Goal: Information Seeking & Learning: Learn about a topic

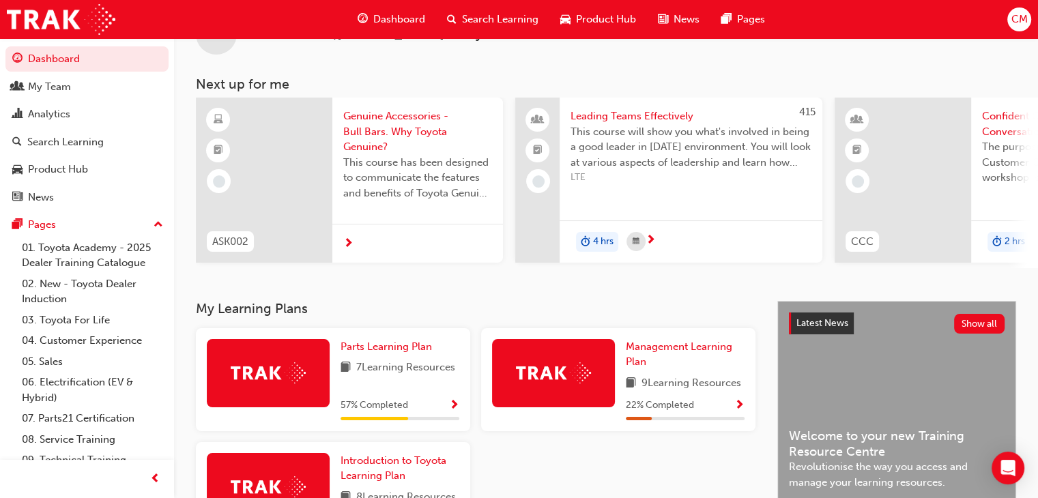
scroll to position [68, 0]
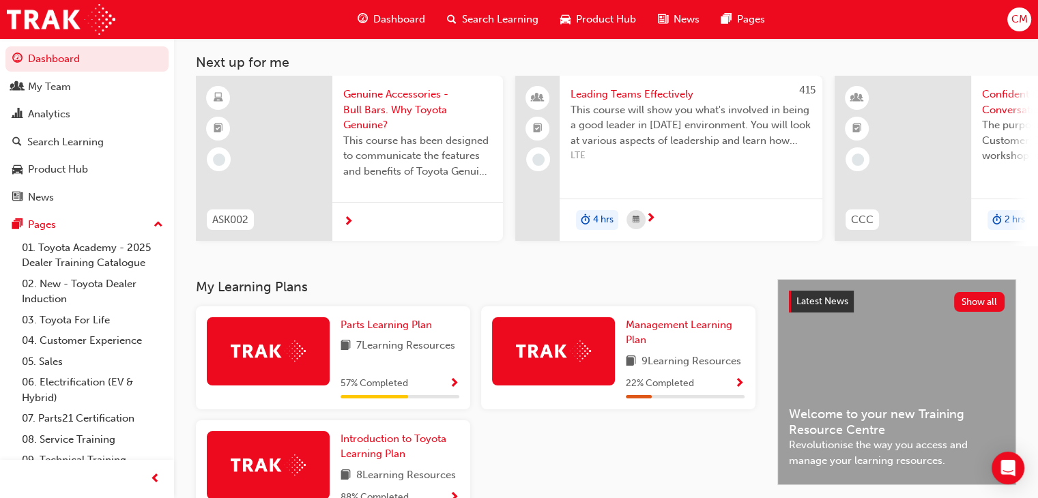
click at [377, 112] on span "Genuine Accessories - Bull Bars. Why Toyota Genuine?" at bounding box center [417, 110] width 149 height 46
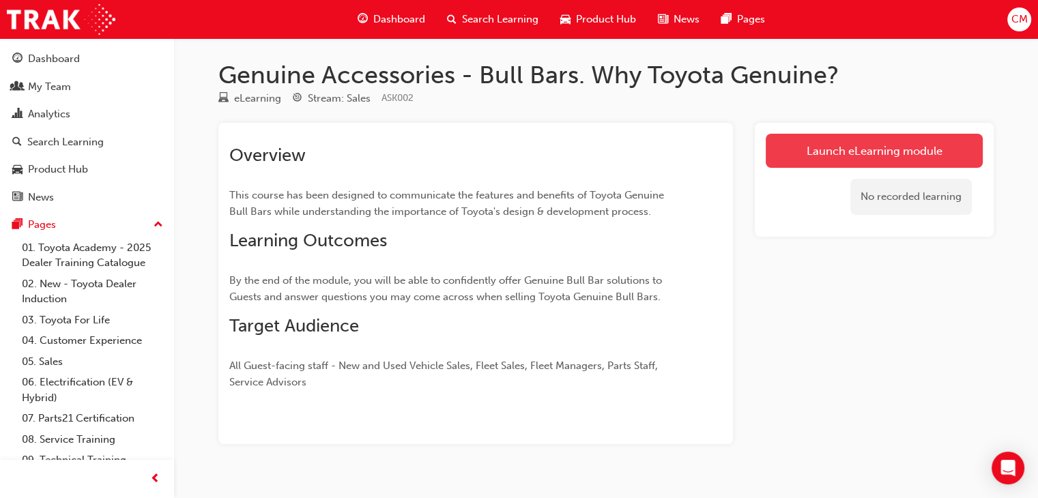
click at [818, 145] on link "Launch eLearning module" at bounding box center [874, 151] width 217 height 34
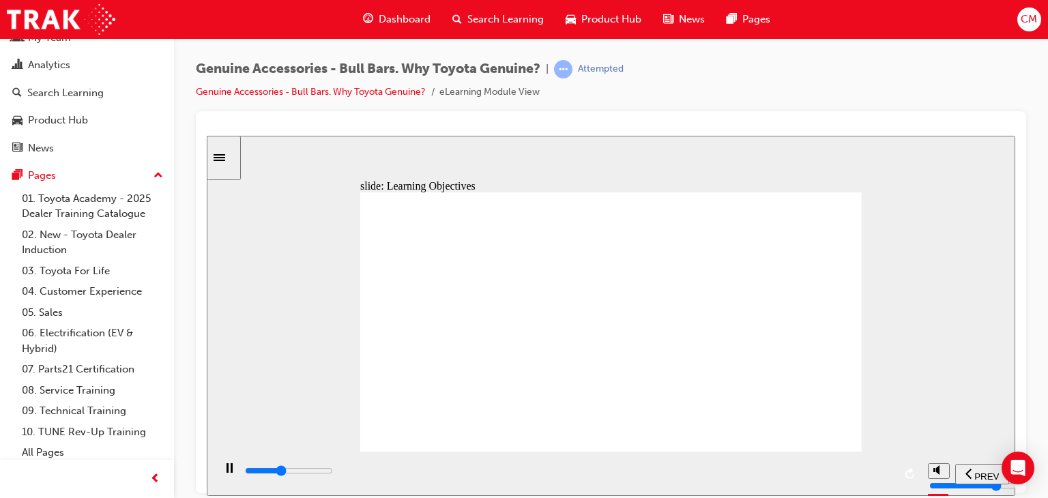
scroll to position [55, 0]
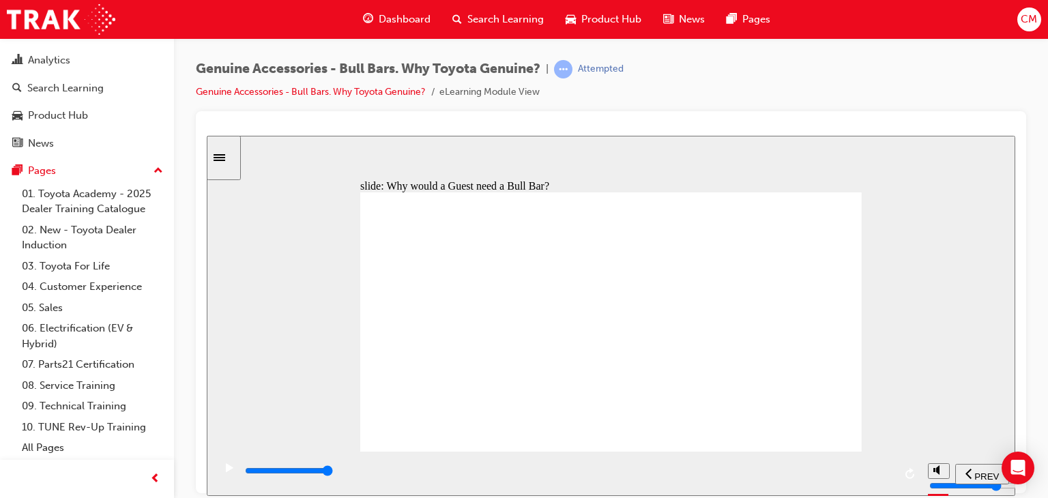
drag, startPoint x: 814, startPoint y: 204, endPoint x: 860, endPoint y: 203, distance: 45.7
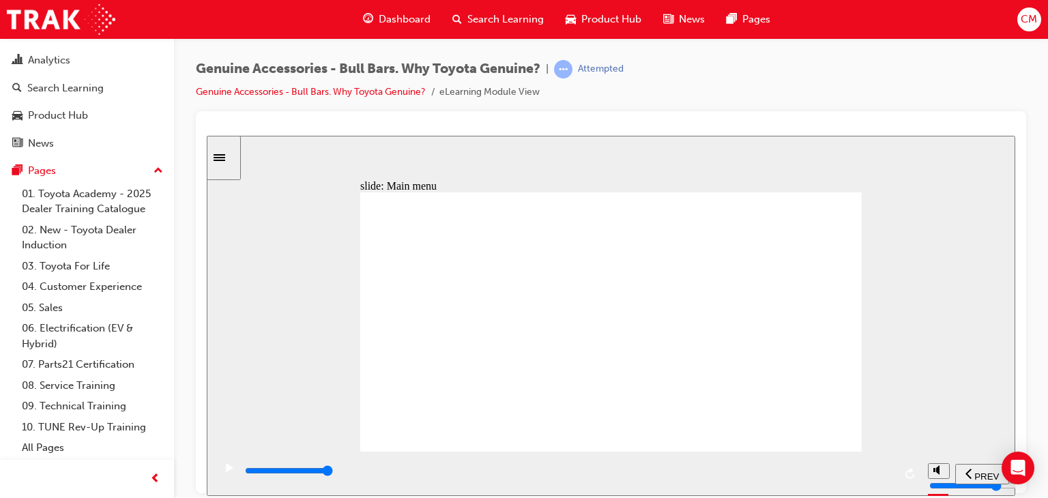
drag, startPoint x: 682, startPoint y: 237, endPoint x: 741, endPoint y: 235, distance: 58.7
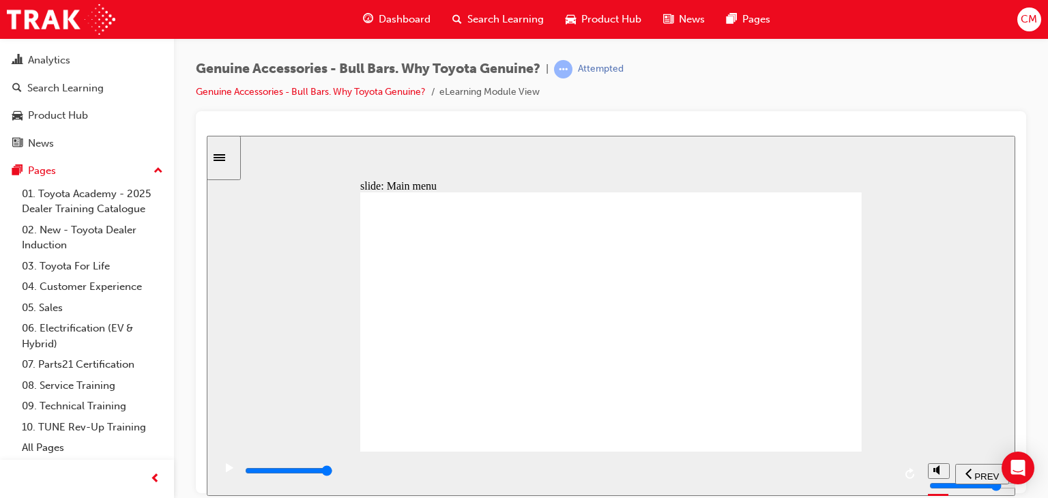
drag, startPoint x: 744, startPoint y: 420, endPoint x: 767, endPoint y: 417, distance: 23.4
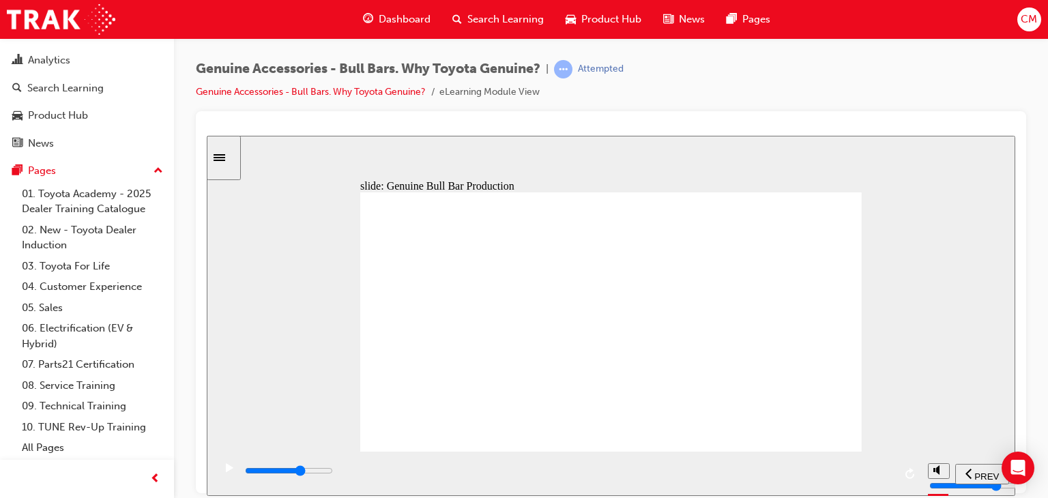
click at [1012, 75] on div "Genuine Accessories - Bull Bars. Why Toyota Genuine? | Attempted Genuine Access…" at bounding box center [611, 85] width 831 height 51
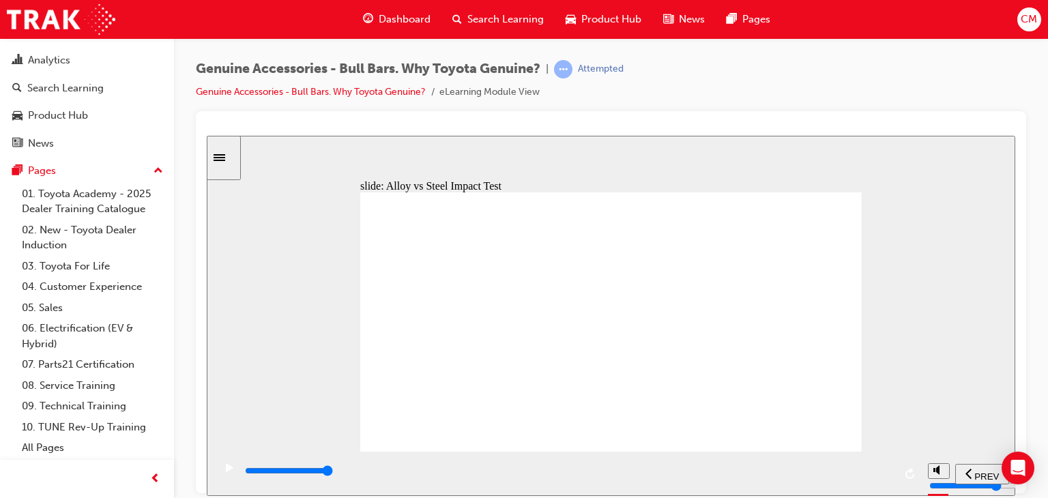
drag, startPoint x: 792, startPoint y: 196, endPoint x: 803, endPoint y: 192, distance: 11.4
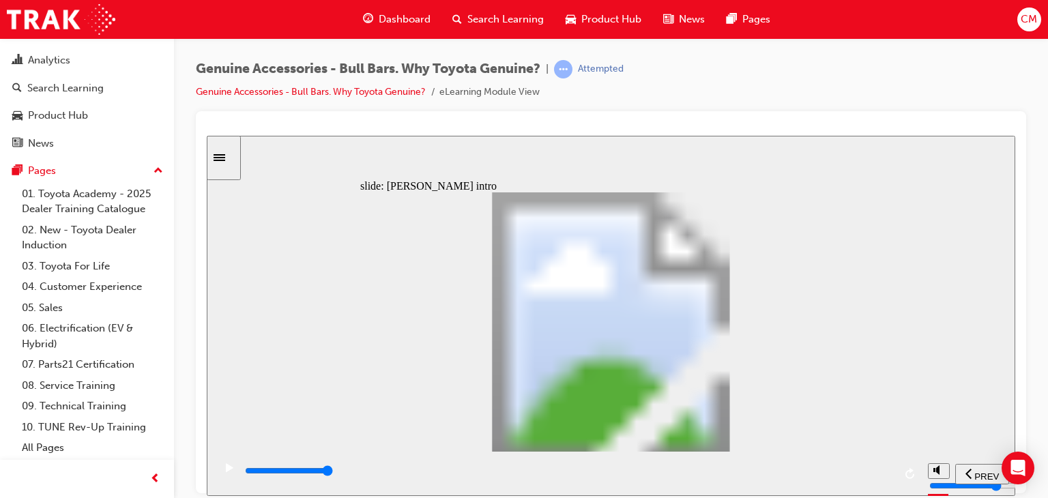
type input "8500"
type input "102"
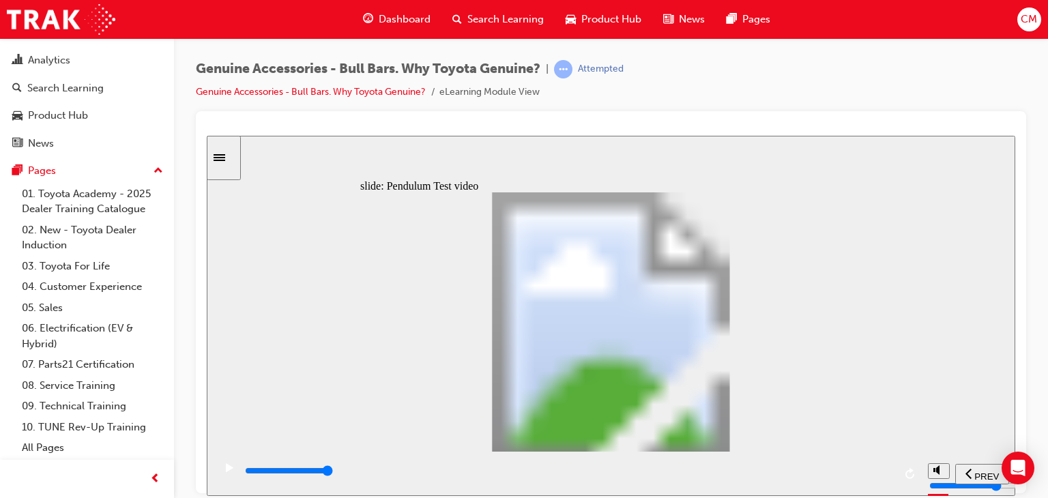
type input "5100"
type input "0"
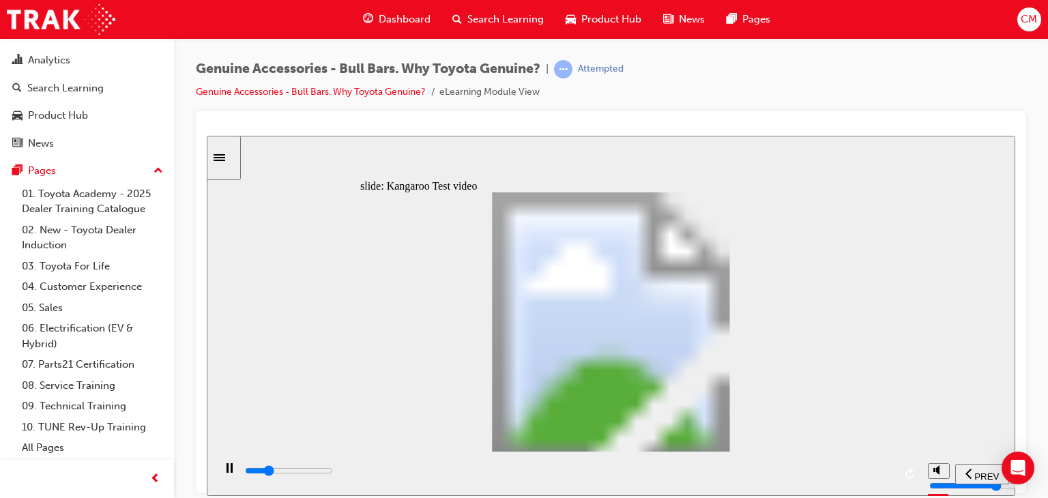
type input "5200"
type input "0"
type input "5200"
type input "0"
type input "5200"
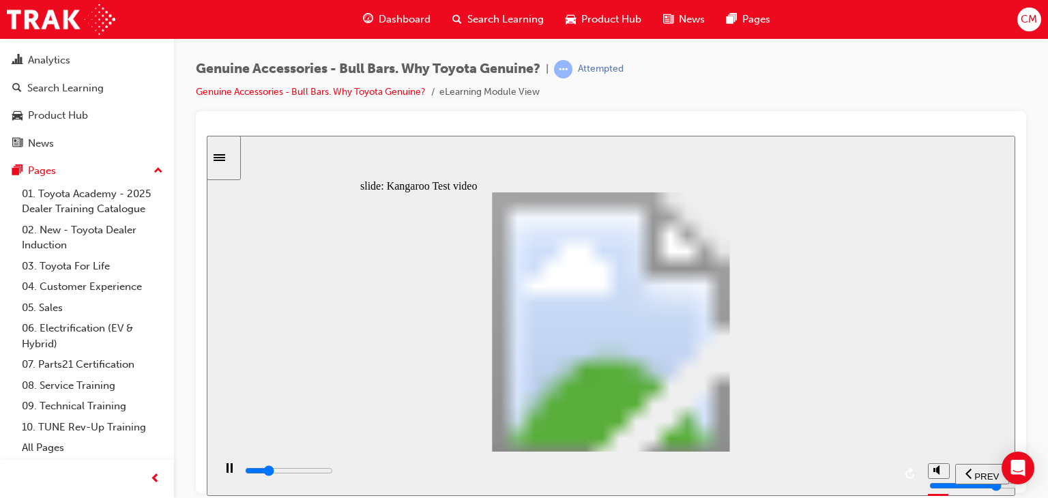
type input "0"
type input "5200"
type input "0"
type input "5200"
type input "0"
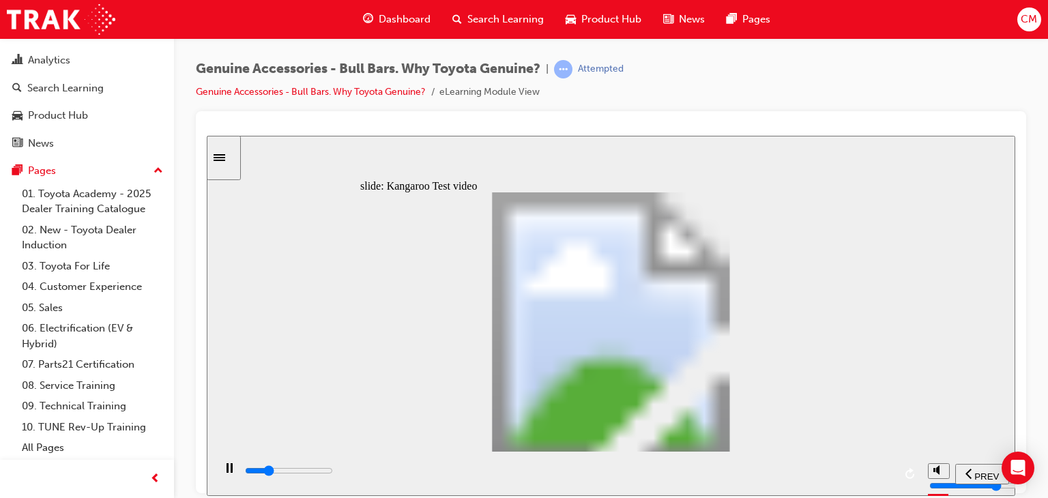
type input "5300"
type input "0"
type input "5300"
type input "0"
type input "5300"
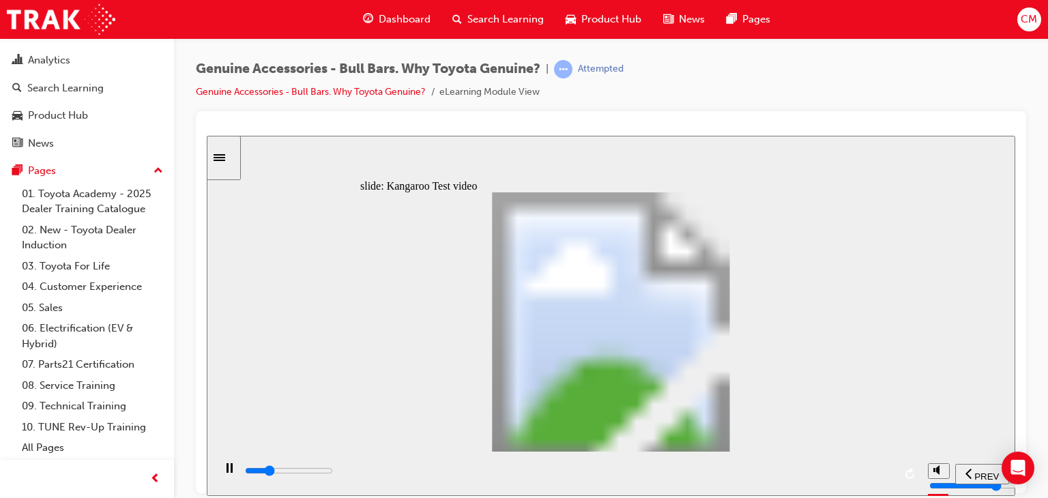
type input "0"
type input "5300"
type input "0"
type input "5300"
type input "0"
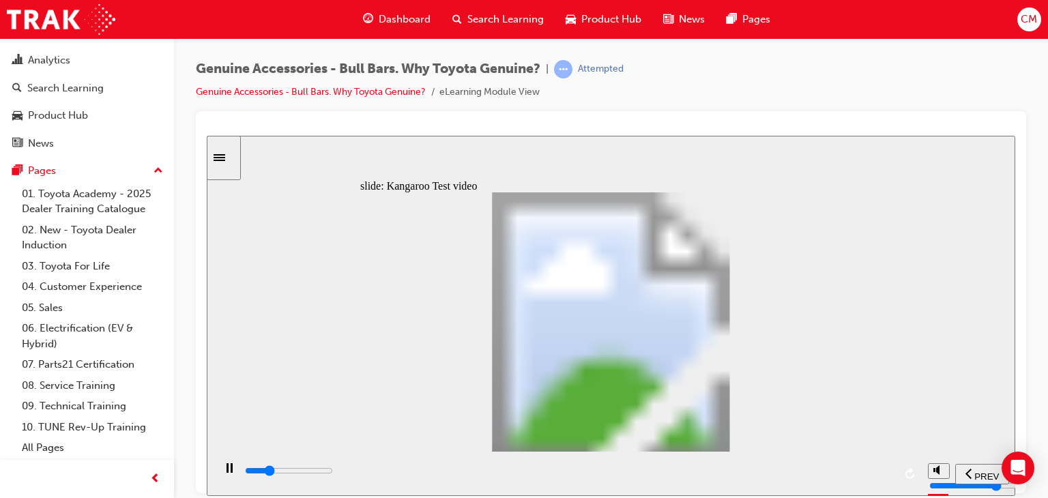
type input "5400"
type input "0"
type input "5700"
type input "1"
type input "5900"
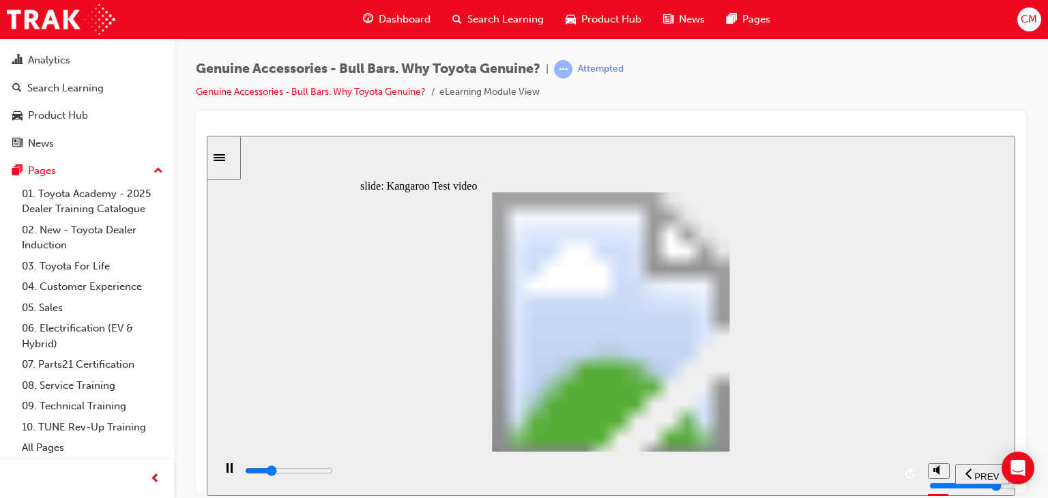
type input "1"
type input "6200"
type input "1"
type input "6500"
type input "2"
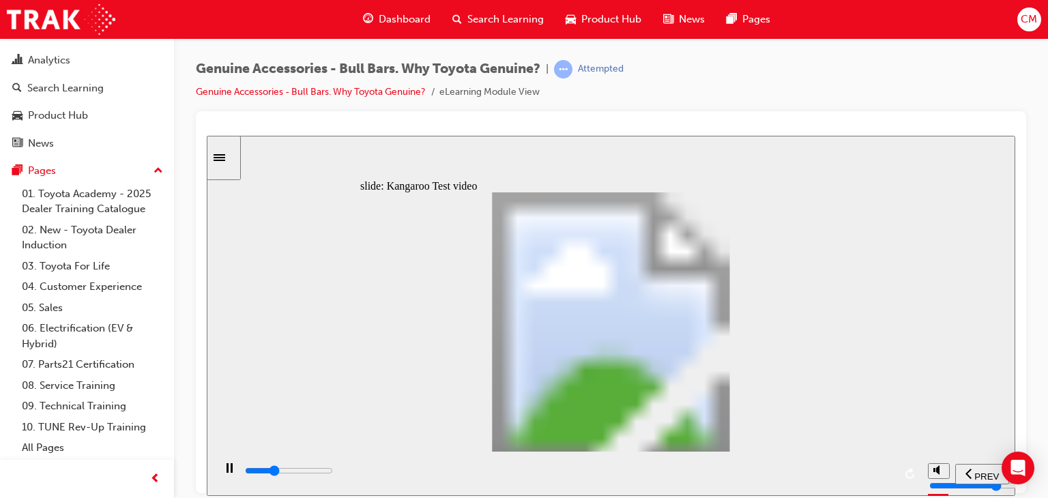
type input "6700"
type input "2"
type input "7000"
type input "2"
type input "7300"
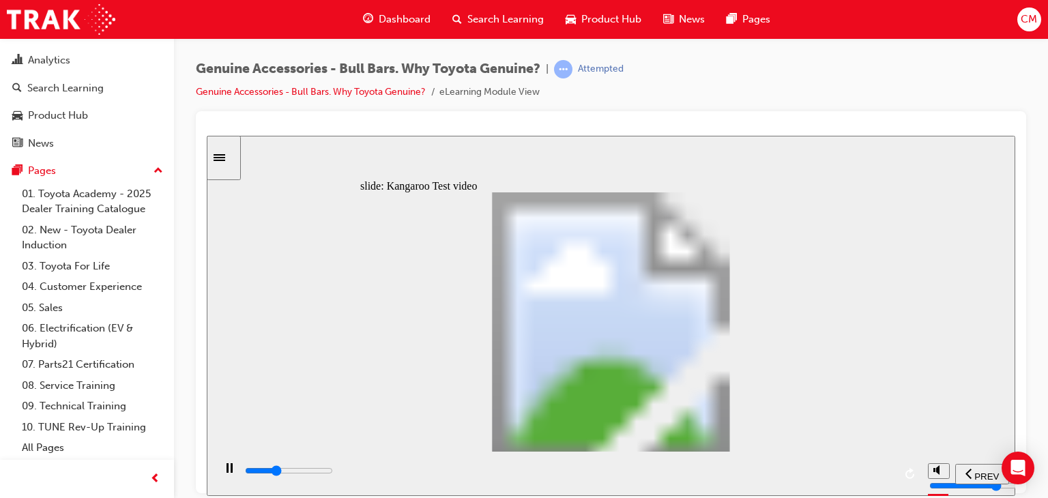
type input "2"
type input "7500"
type input "3"
type input "7800"
type input "3"
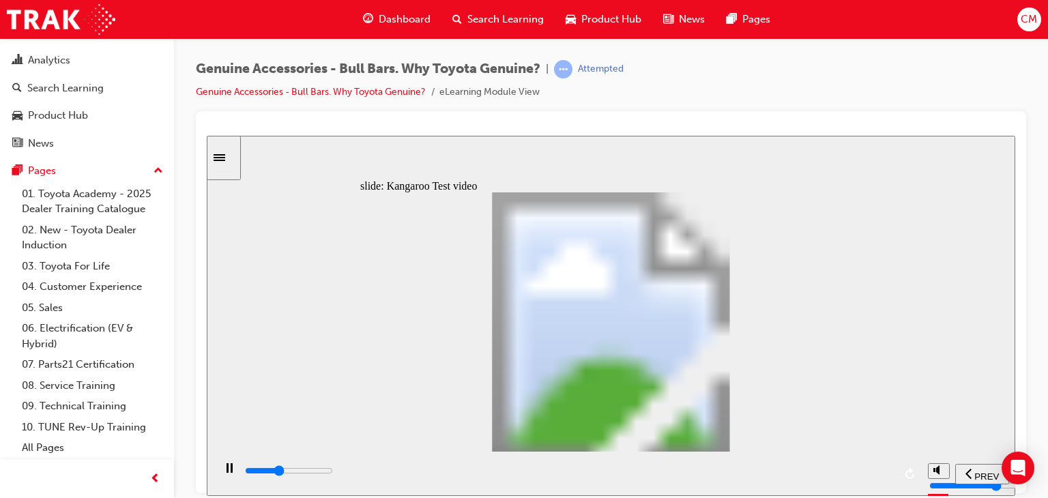
type input "8100"
type input "3"
type input "8300"
type input "3"
type input "8600"
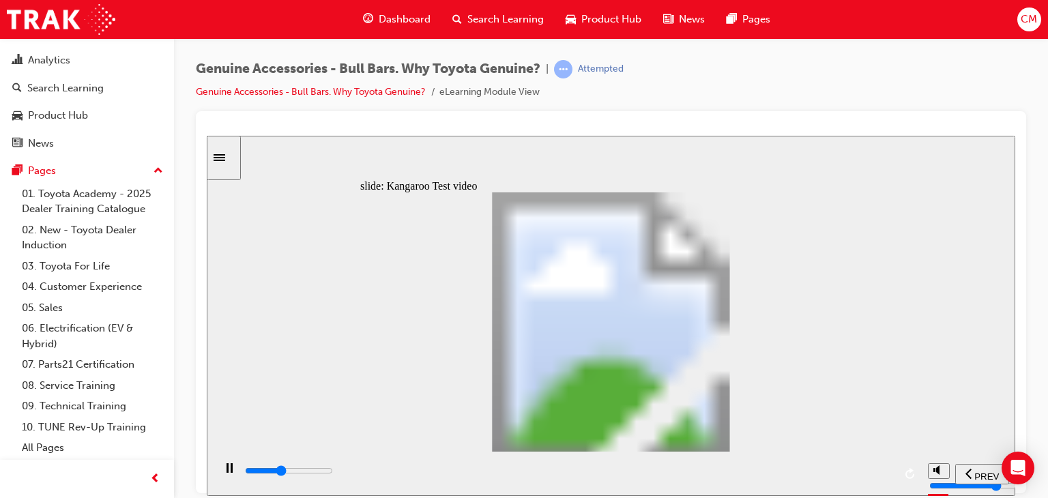
type input "4"
type input "8900"
type input "4"
type input "9100"
type input "4"
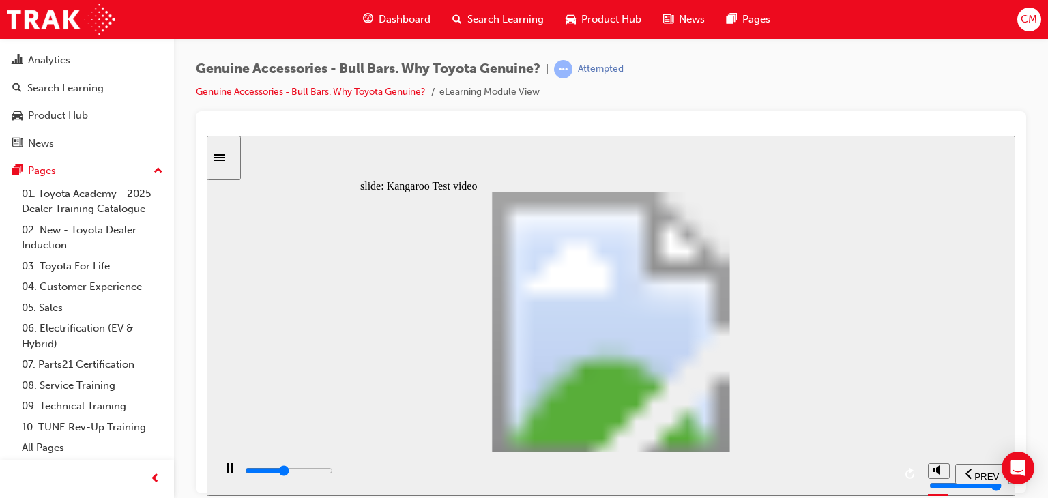
type input "9400"
type input "4"
type input "9700"
type input "5"
type input "9900"
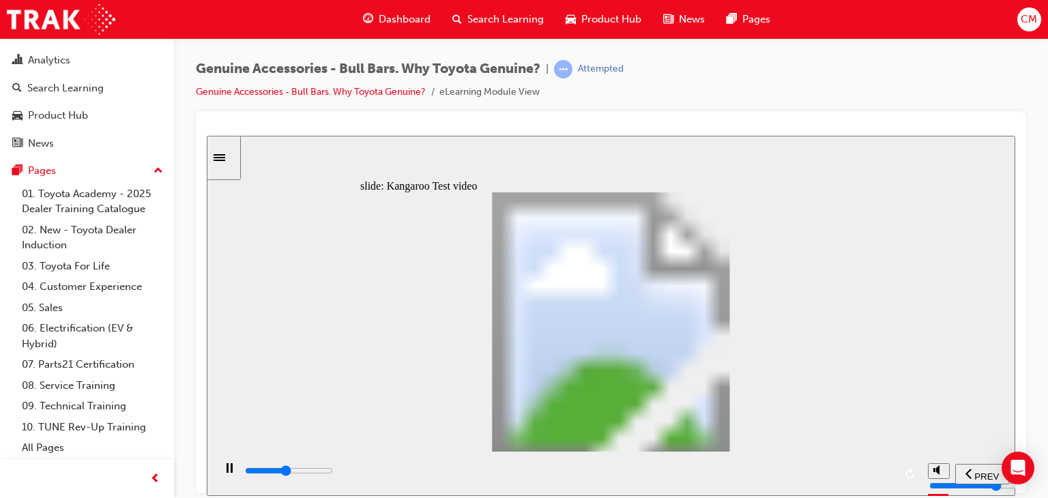
type input "5"
type input "10200"
type input "5"
type input "10400"
type input "6"
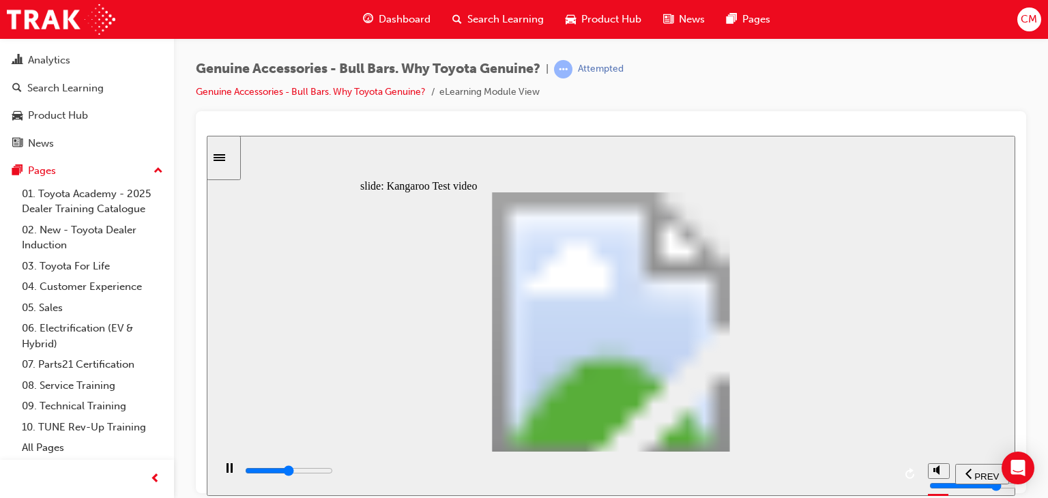
type input "10700"
type input "6"
type input "11000"
type input "6"
type input "11300"
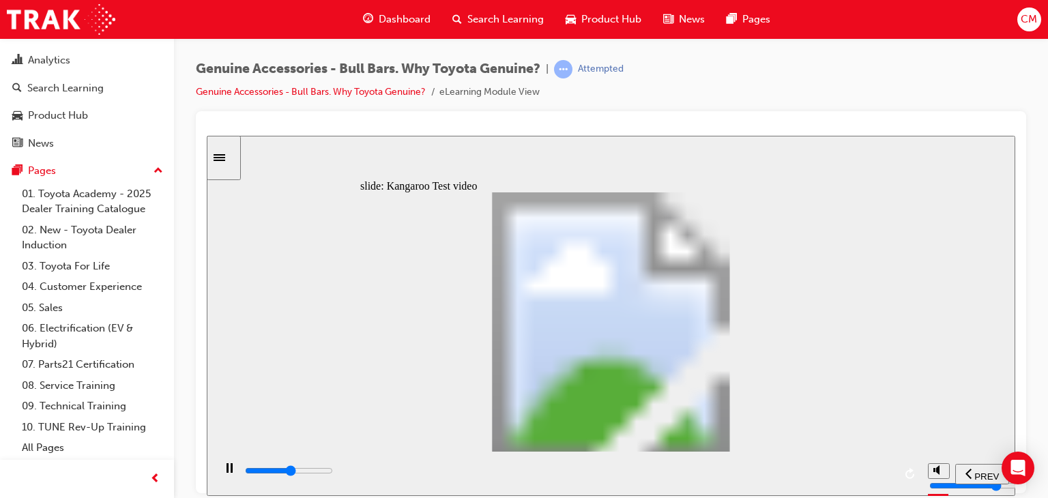
type input "6"
type input "11500"
type input "7"
type input "11800"
type input "7"
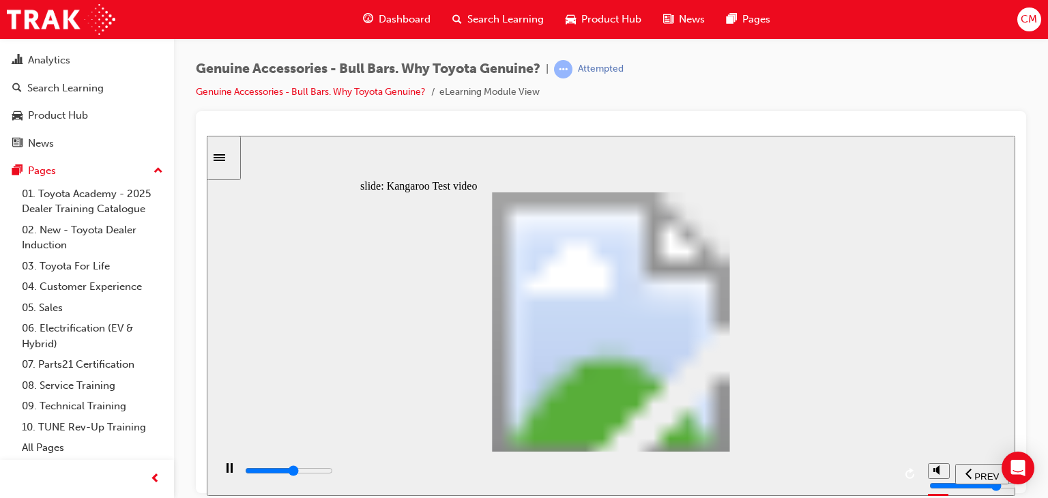
type input "12100"
type input "7"
type input "12300"
type input "7"
type input "12600"
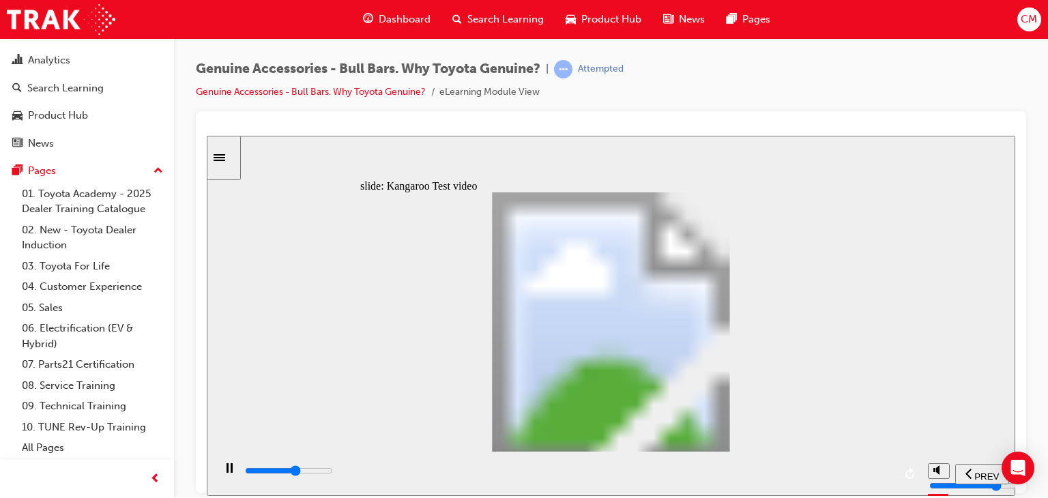
type input "8"
type input "12800"
type input "8"
type input "13100"
type input "8"
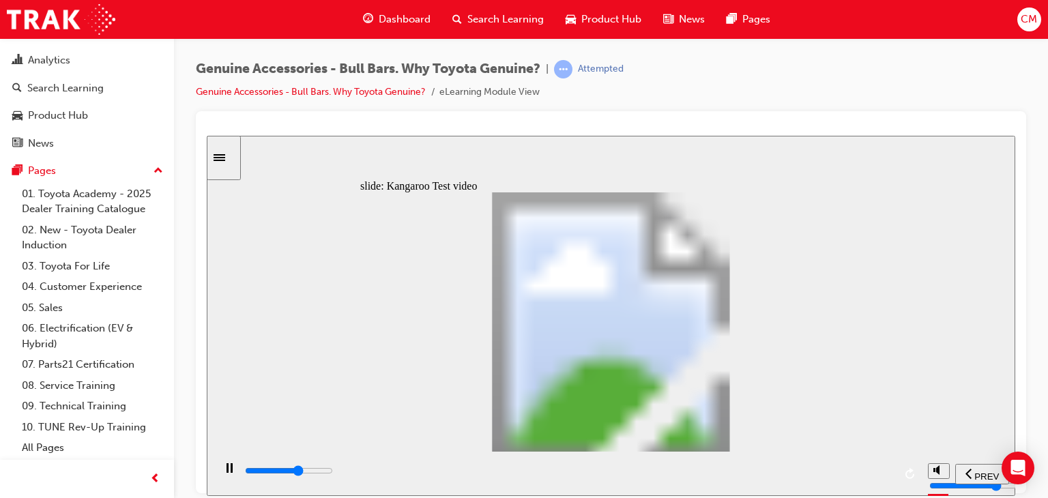
type input "13400"
type input "8"
type input "13600"
type input "9"
type input "13900"
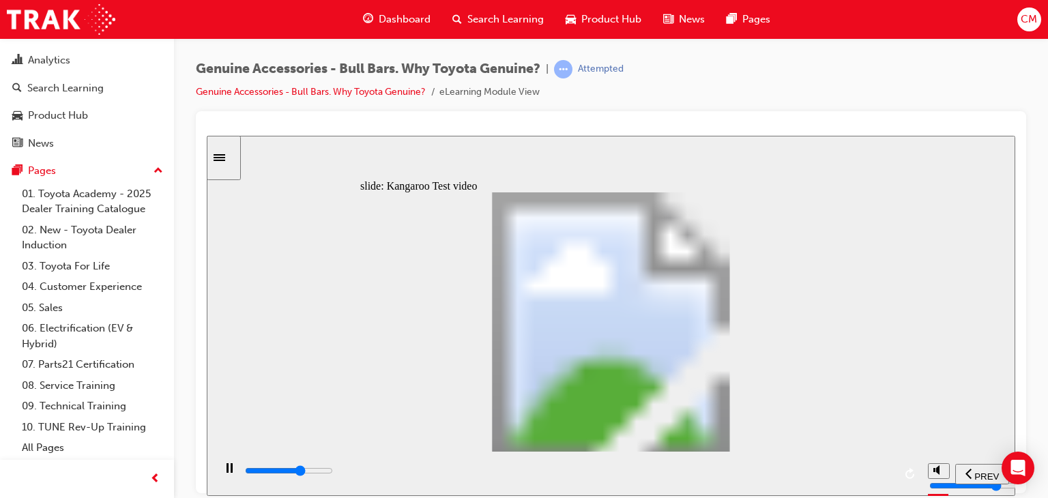
type input "9"
type input "14200"
type input "9"
type input "14400"
type input "10"
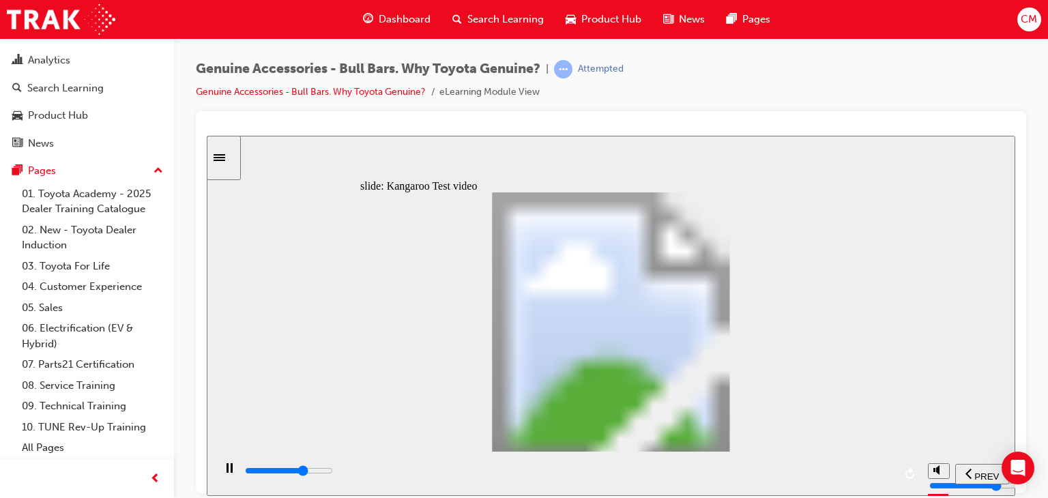
type input "14700"
type input "10"
type input "15000"
type input "10"
type input "15200"
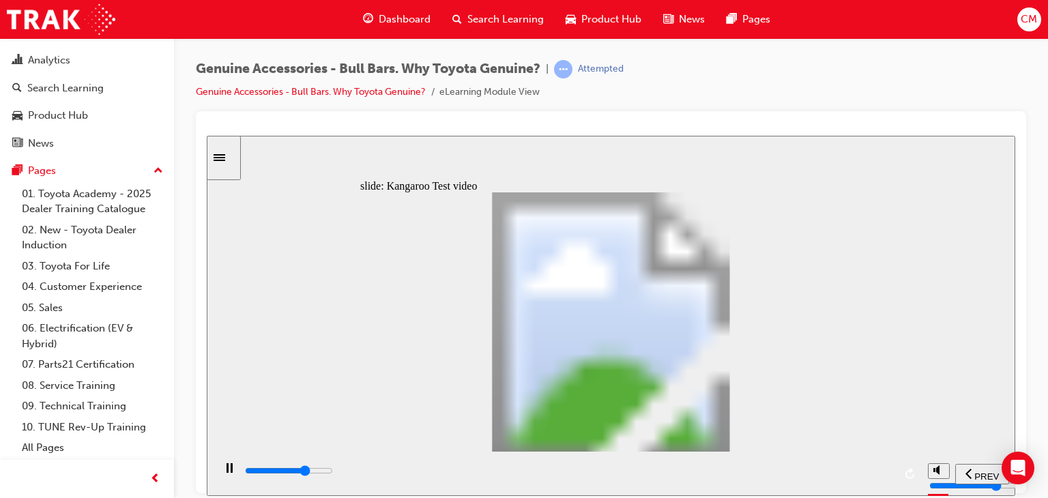
type input "10"
type input "15500"
type input "11"
type input "15800"
type input "11"
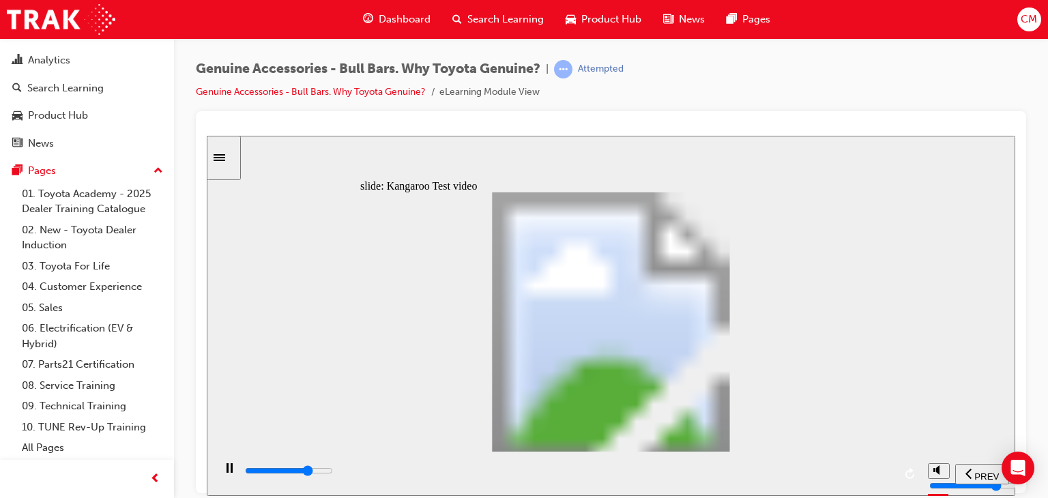
type input "16000"
type input "11"
type input "16300"
type input "11"
type input "16600"
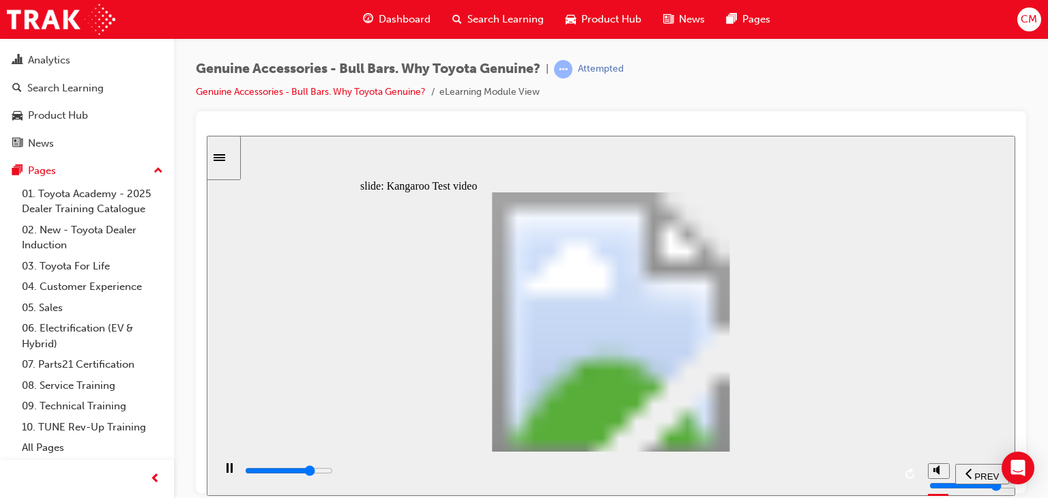
type input "12"
type input "16800"
type input "12"
type input "17100"
type input "12"
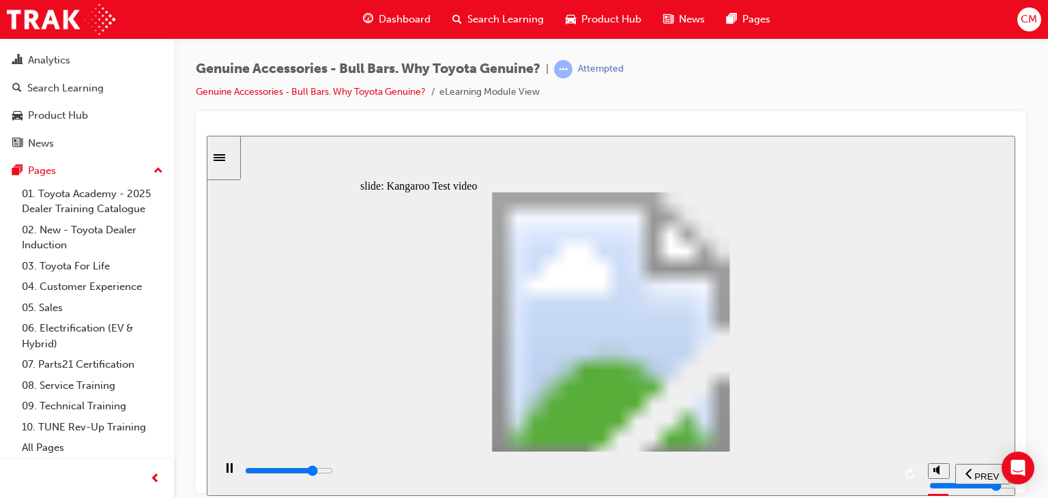
type input "17400"
type input "12"
type input "17600"
type input "13"
type input "17900"
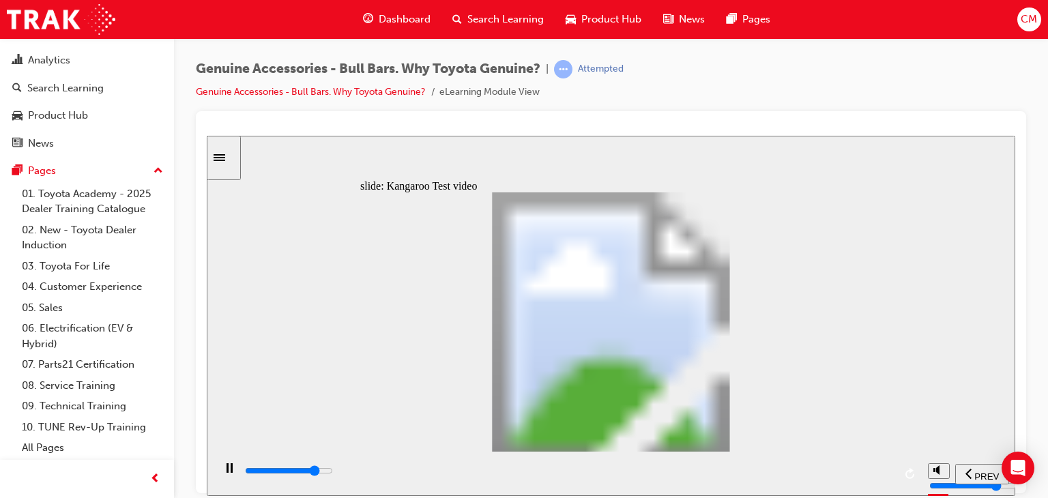
type input "13"
type input "18200"
type input "13"
type input "18400"
type input "14"
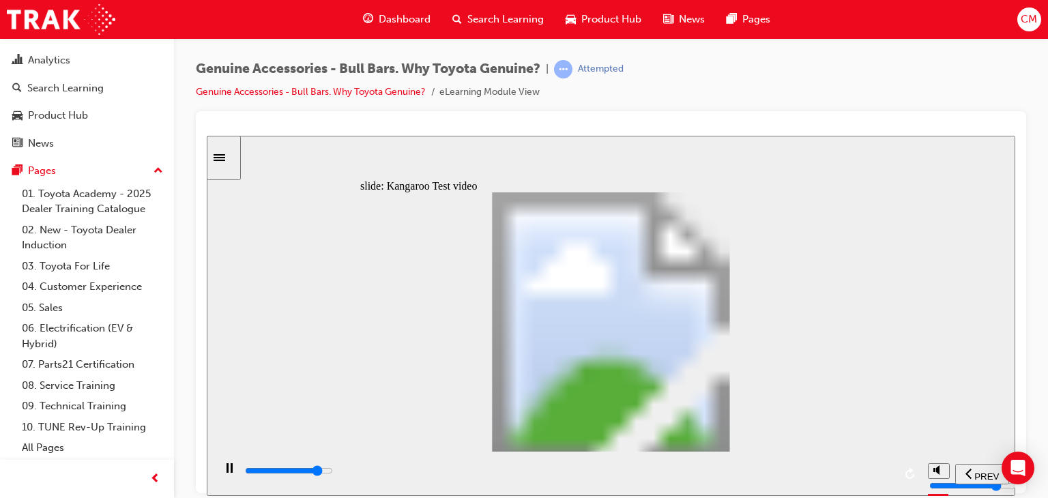
type input "18700"
type input "14"
type input "19000"
type input "14"
type input "19200"
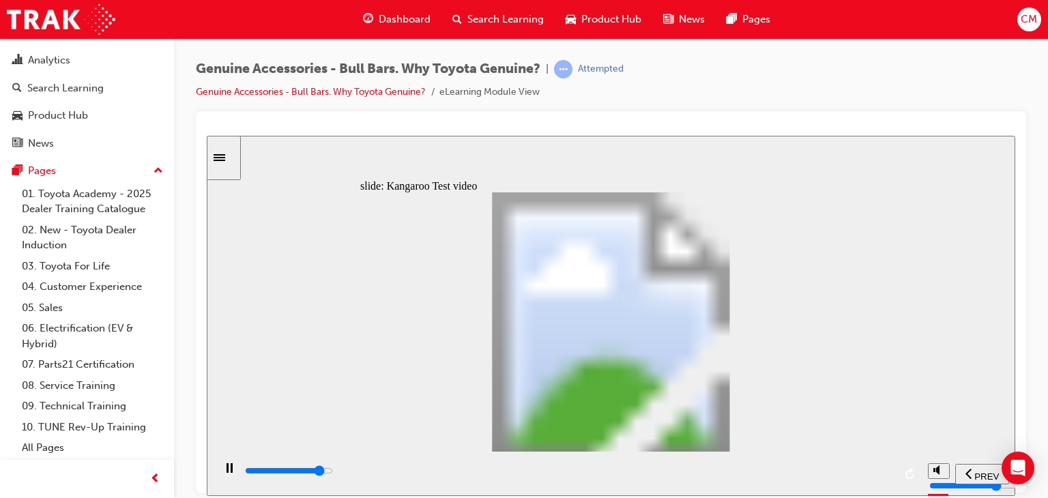
type input "14"
type input "19500"
type input "15"
type input "19700"
type input "15"
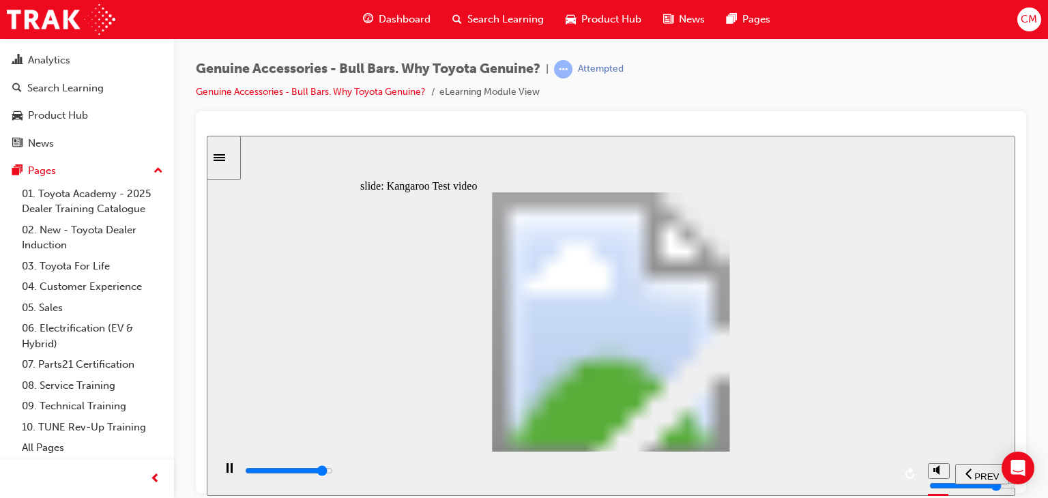
type input "20000"
type input "15"
type input "20300"
type input "15"
type input "20500"
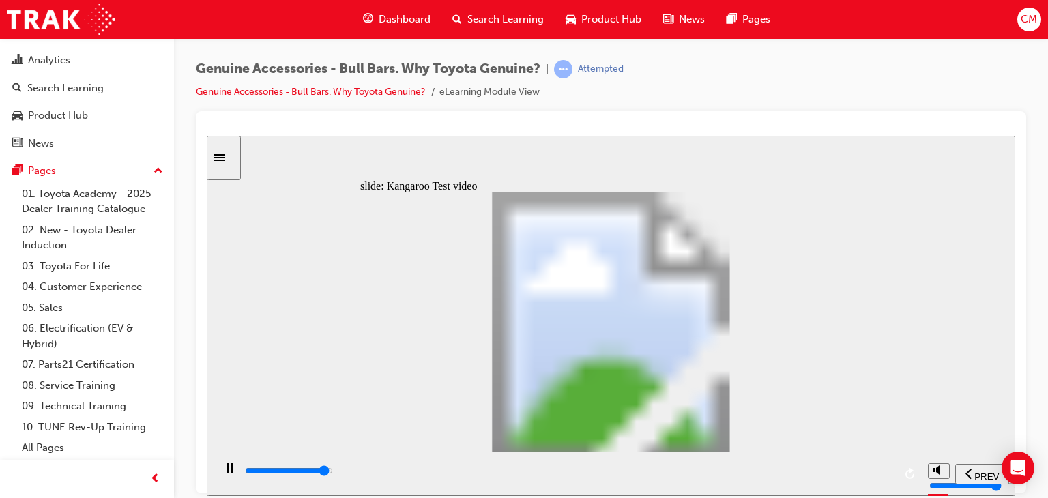
type input "16"
type input "20800"
type input "16"
type input "21100"
type input "16"
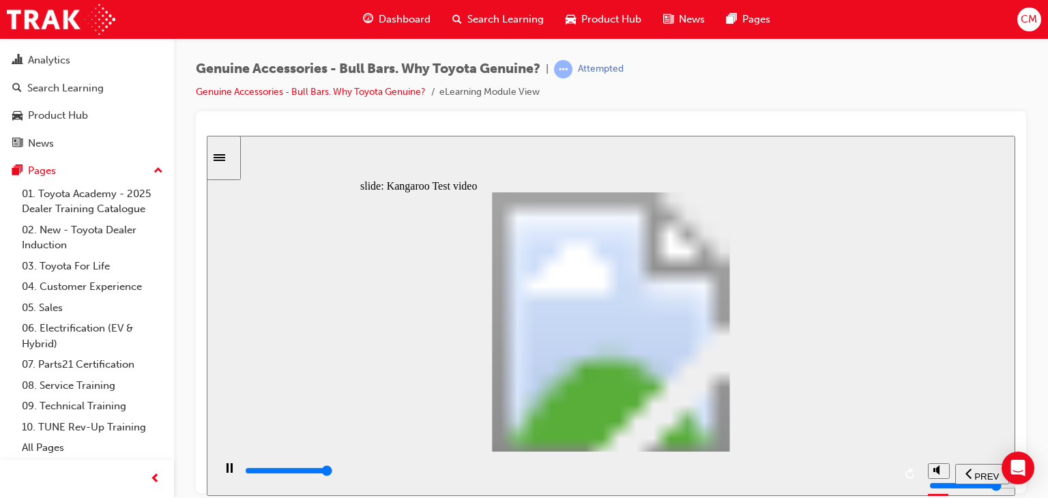
type input "21300"
type input "16"
type input "21500"
type input "24"
click at [825, 474] on div "playback controls" at bounding box center [569, 470] width 650 height 15
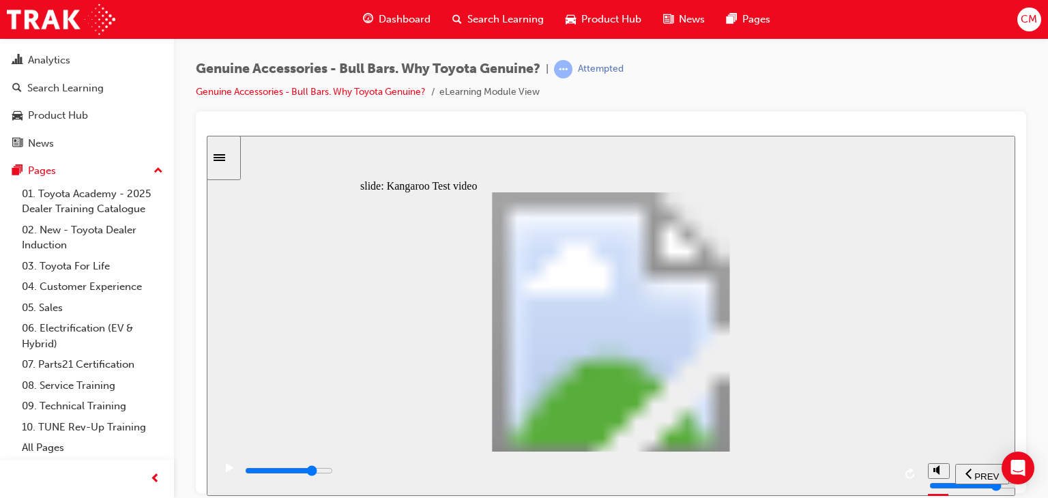
click at [333, 472] on input "slide progress" at bounding box center [289, 470] width 88 height 11
click at [226, 472] on icon "play/pause" at bounding box center [230, 467] width 8 height 9
click at [775, 474] on div "playback controls" at bounding box center [569, 470] width 650 height 15
click at [226, 472] on icon "play/pause" at bounding box center [230, 467] width 8 height 9
type input "21500"
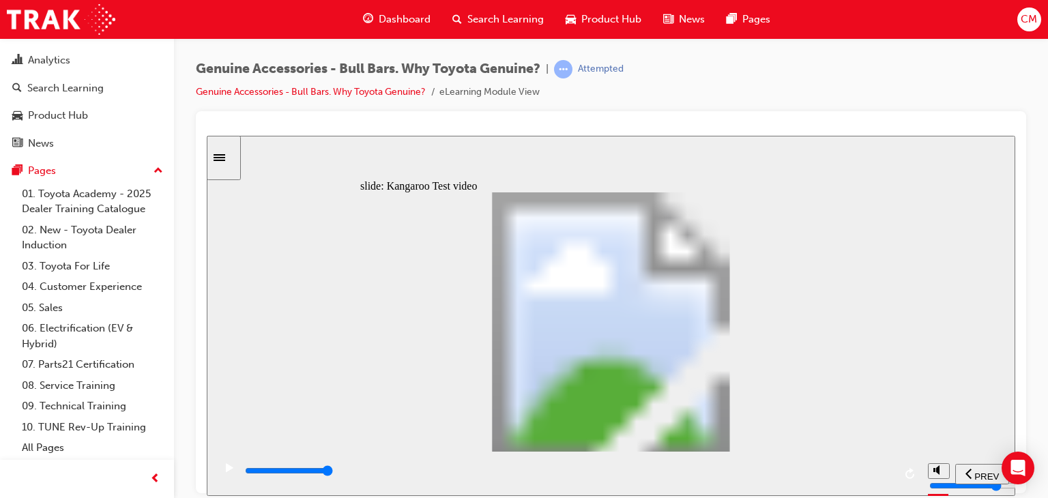
type input "24"
click at [844, 93] on div "Genuine Accessories - Bull Bars. Why Toyota Genuine? | Attempted Genuine Access…" at bounding box center [611, 85] width 831 height 51
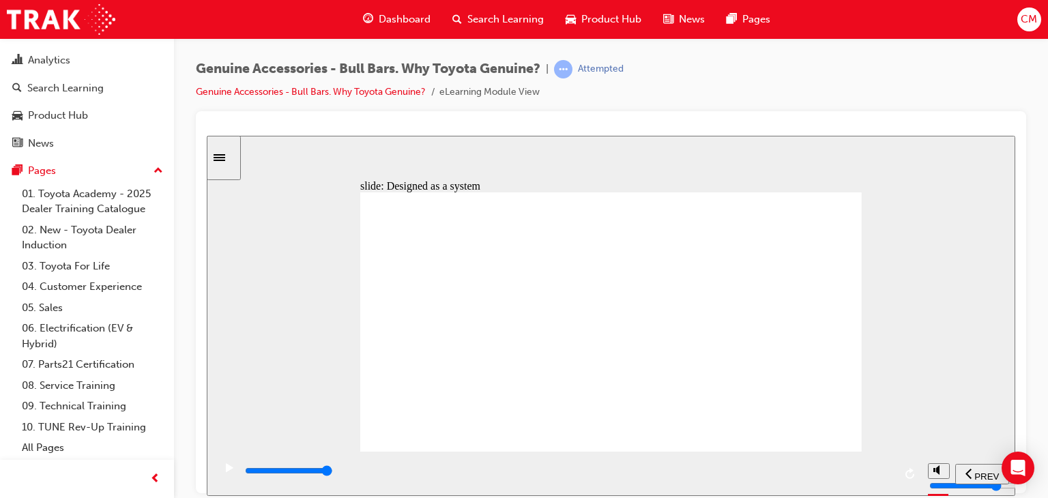
click at [841, 169] on div "slide: Finite Element Analysis (FEA) Multiply 2 Close Rectangle 2 Finite Elemen…" at bounding box center [611, 315] width 809 height 360
click at [701, 80] on div "Genuine Accessories - Bull Bars. Why Toyota Genuine? | Attempted Genuine Access…" at bounding box center [611, 85] width 831 height 51
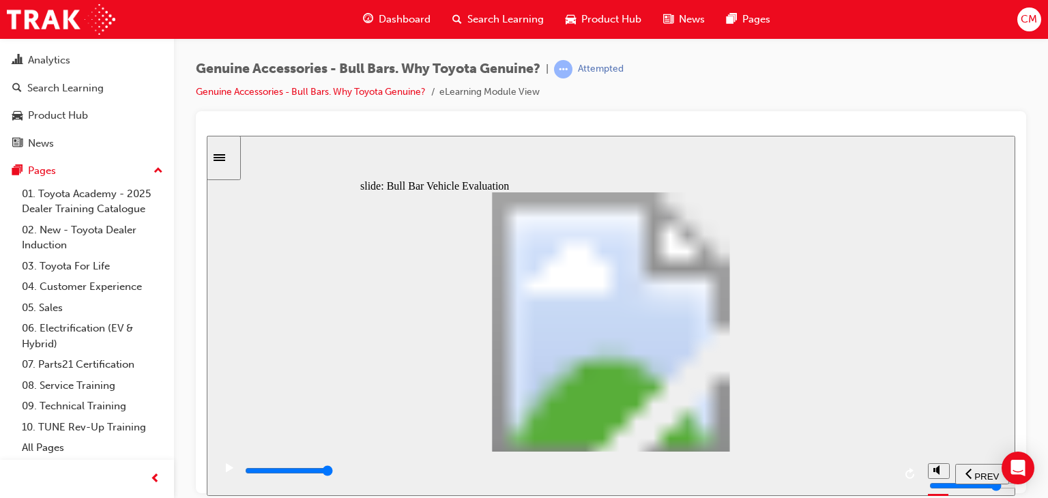
type input "83000"
